Goal: Task Accomplishment & Management: Complete application form

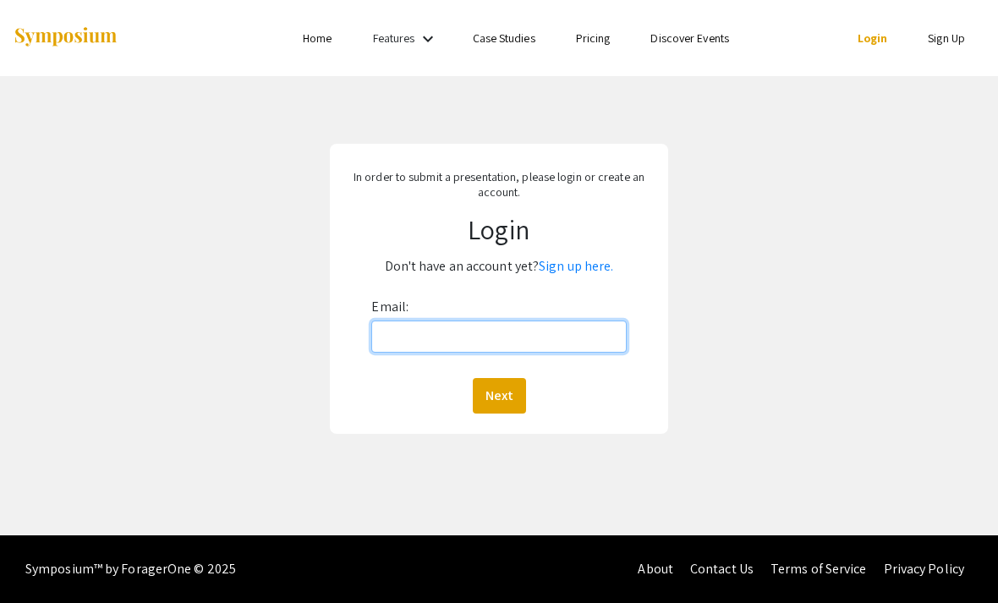
click at [551, 342] on input "Email:" at bounding box center [498, 337] width 255 height 32
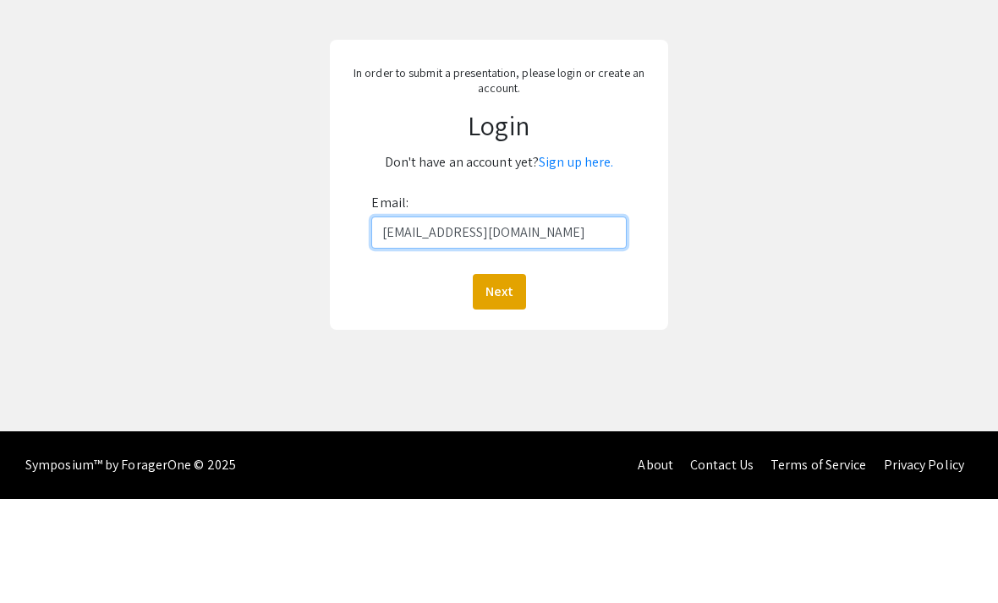
type input "[EMAIL_ADDRESS][DOMAIN_NAME]"
click at [828, 170] on div "In order to submit a presentation, please login or create an account. Login Don…" at bounding box center [498, 288] width 1023 height 425
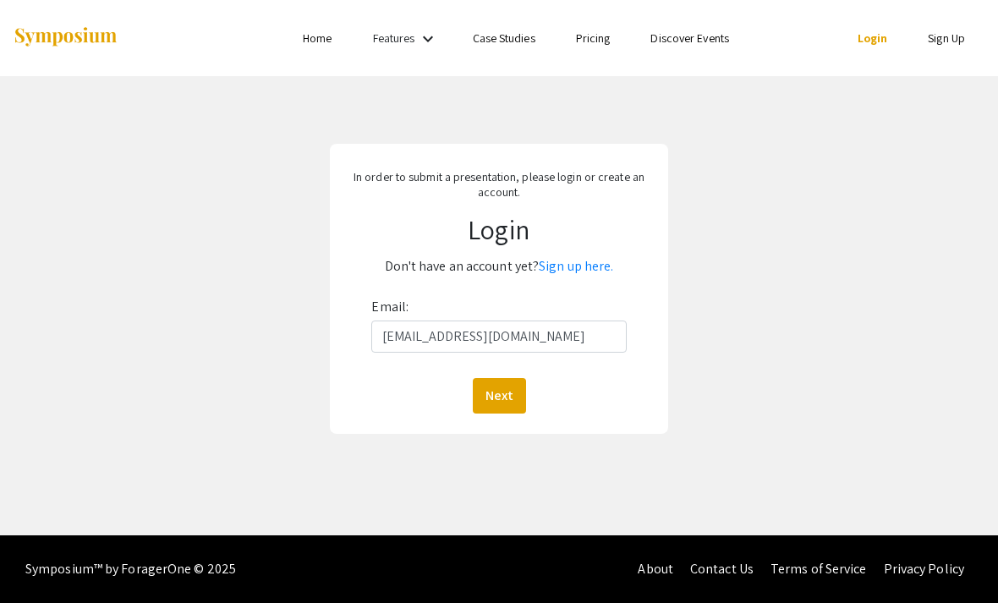
click at [513, 378] on button "Next" at bounding box center [499, 396] width 53 height 36
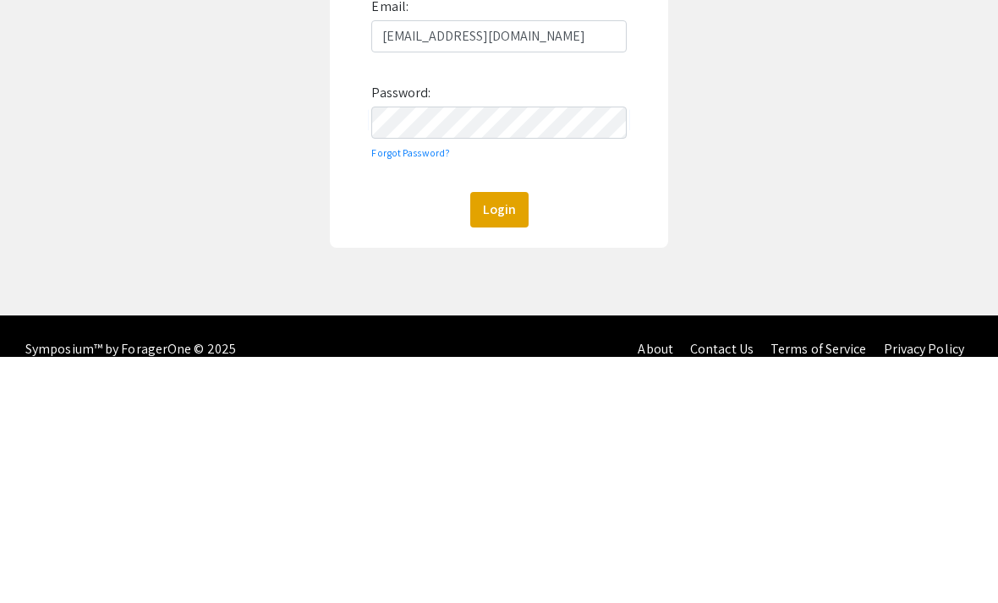
click at [486, 438] on button "Login" at bounding box center [499, 456] width 58 height 36
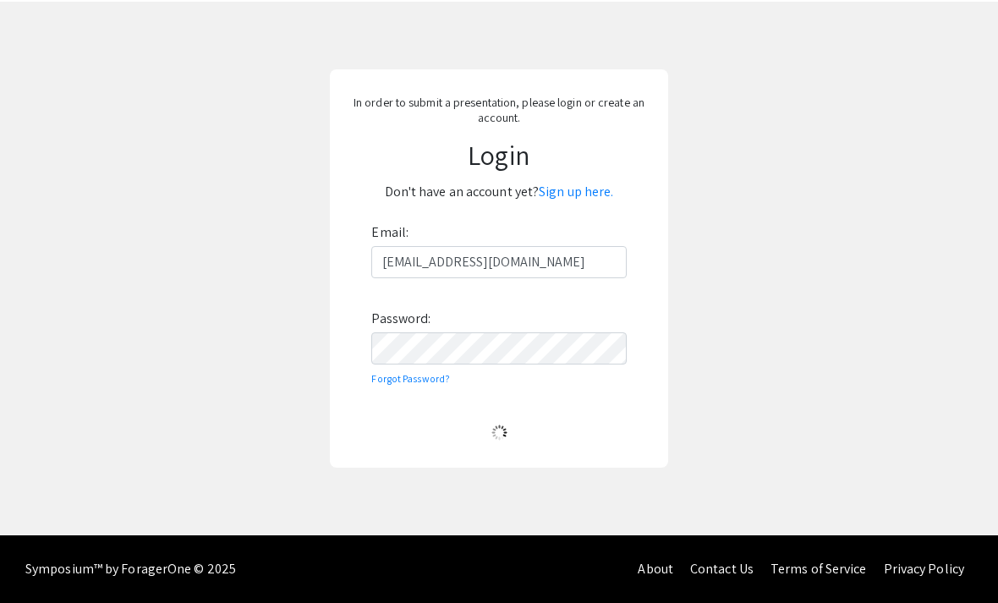
scroll to position [77, 0]
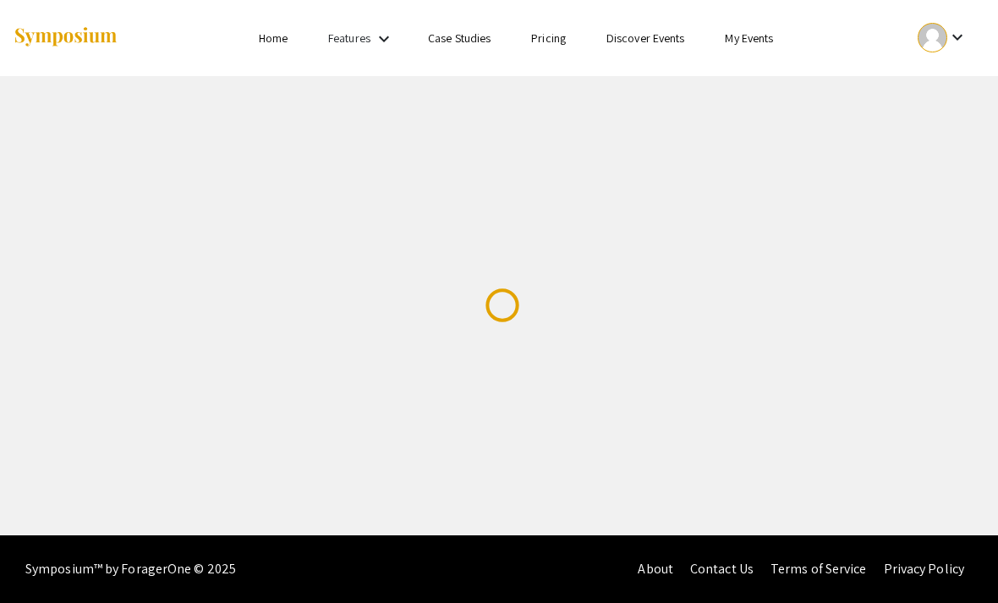
scroll to position [54, 0]
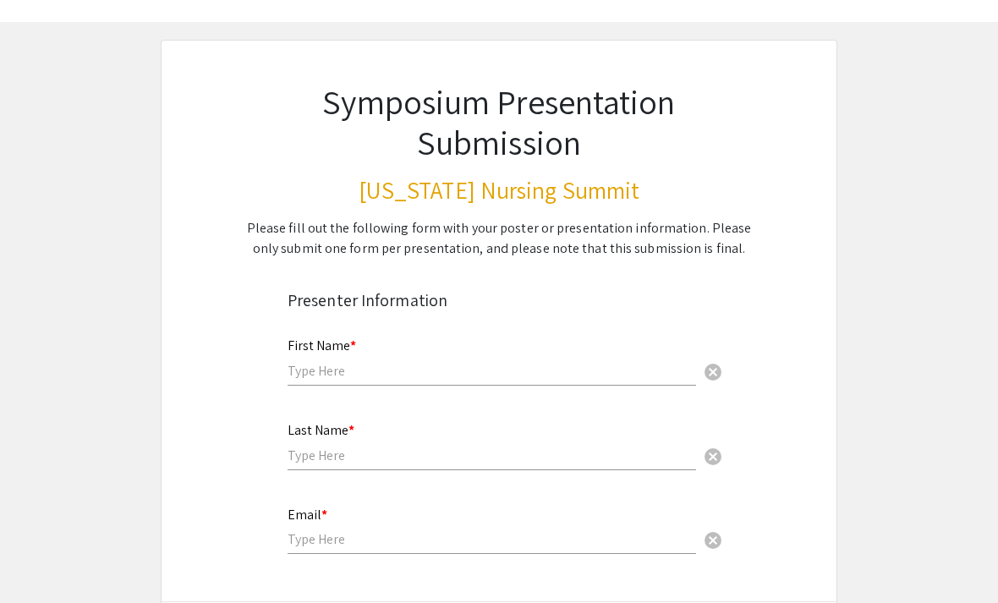
click at [418, 375] on input "text" at bounding box center [492, 371] width 408 height 18
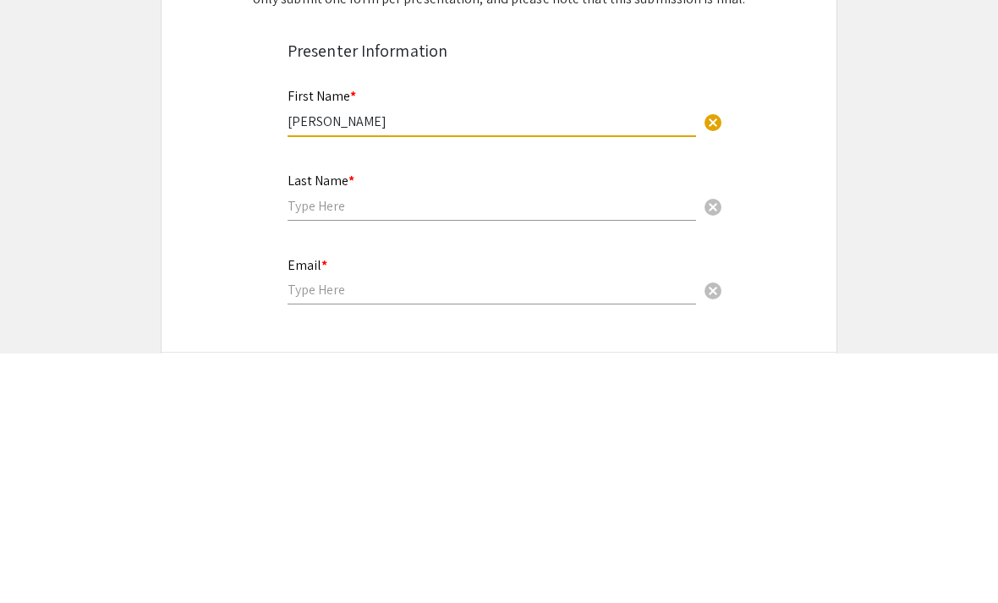
type input "[PERSON_NAME]"
click at [440, 447] on input "text" at bounding box center [492, 456] width 408 height 18
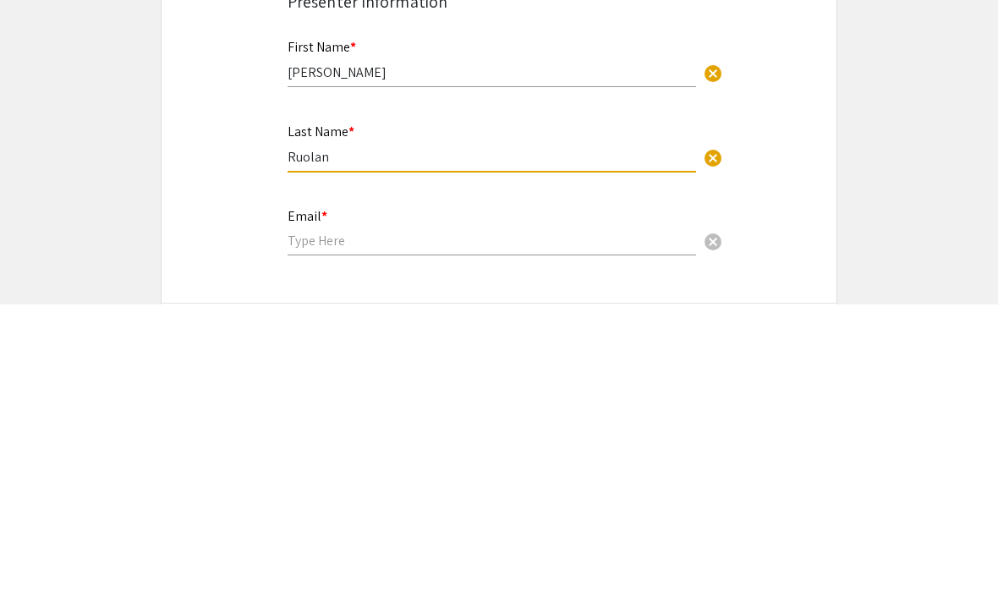
type input "Ruolan"
click at [496, 530] on input "email" at bounding box center [492, 539] width 408 height 18
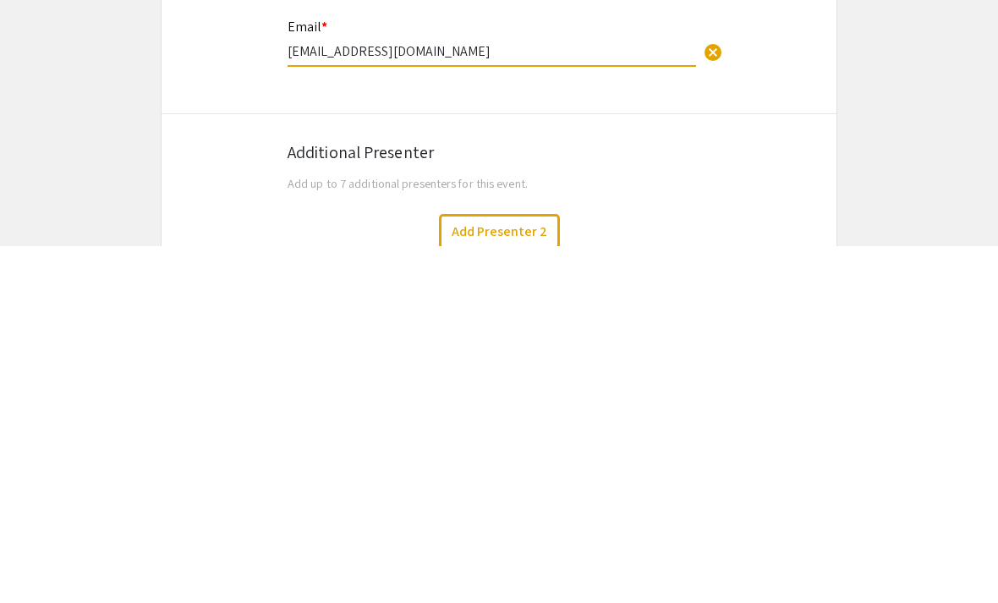
scroll to position [189, 0]
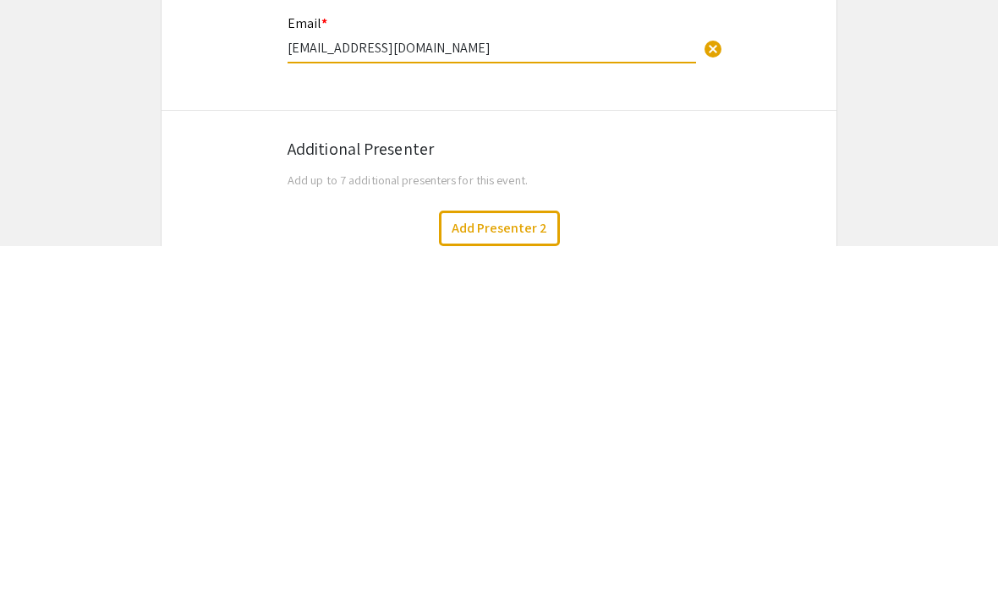
type input "[EMAIL_ADDRESS][DOMAIN_NAME]"
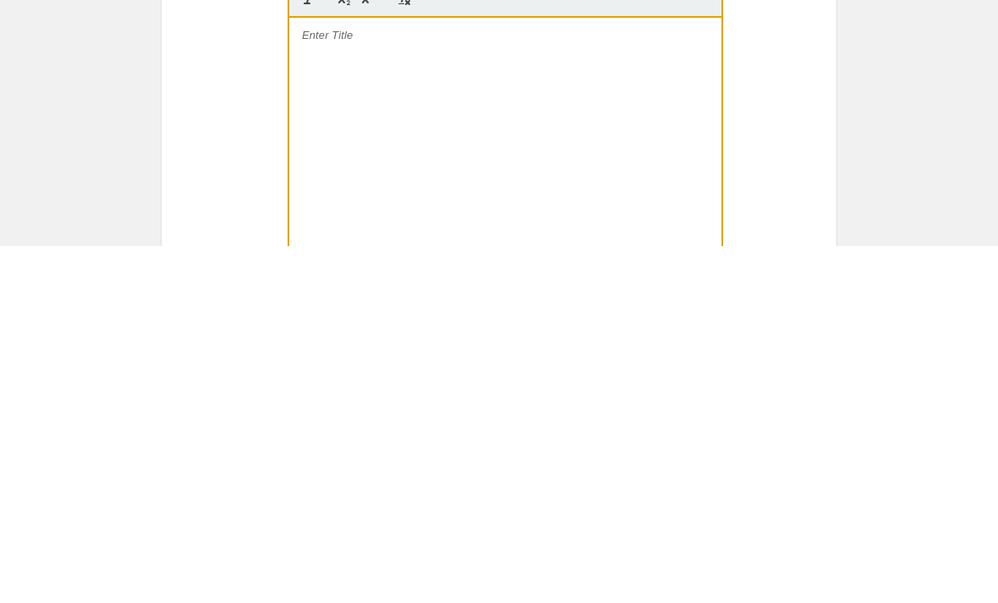
click at [941, 148] on app-submissions "Symposium Presentation Submission [US_STATE] Nursing Summit Please fill out the…" at bounding box center [499, 321] width 998 height 1625
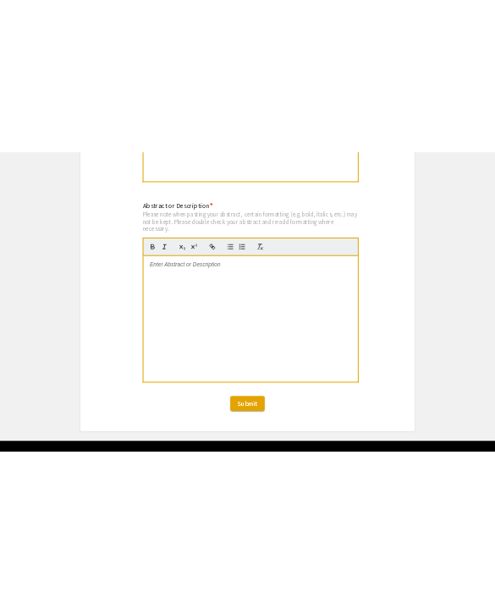
scroll to position [1242, 0]
